Goal: Task Accomplishment & Management: Manage account settings

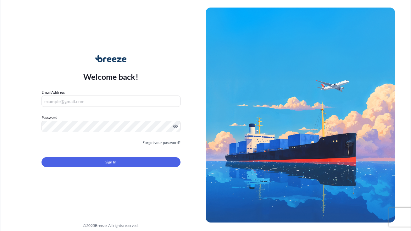
click at [124, 97] on input "Email Address" at bounding box center [110, 100] width 139 height 11
type input "[EMAIL_ADDRESS][DOMAIN_NAME]"
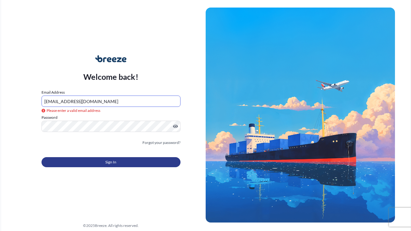
click at [125, 162] on button "Sign In" at bounding box center [110, 162] width 139 height 10
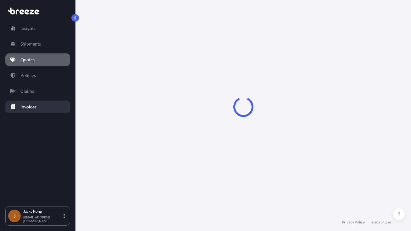
click at [38, 106] on link "Invoices" at bounding box center [37, 107] width 65 height 13
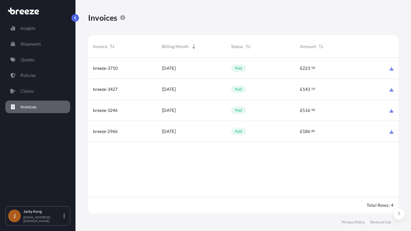
scroll to position [157, 305]
